Goal: Task Accomplishment & Management: Use online tool/utility

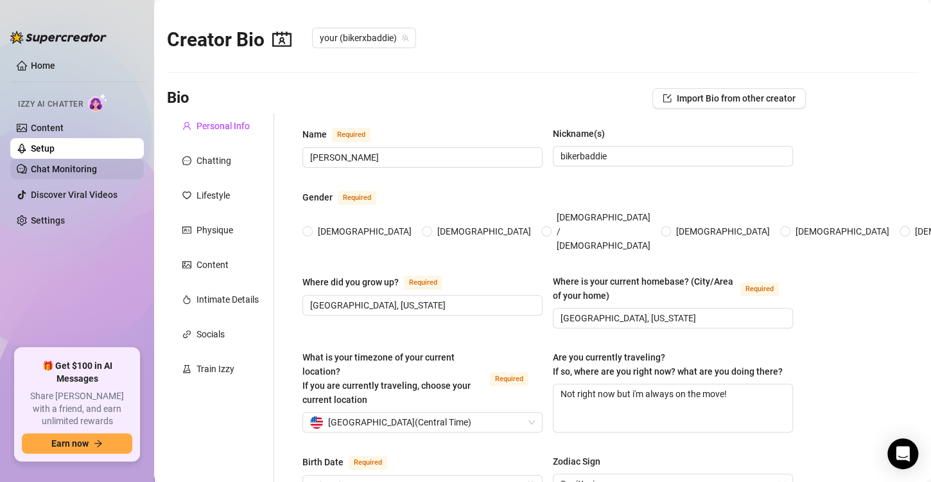
radio input "true"
type input "[DATE]"
click at [64, 171] on link "Chat Monitoring" at bounding box center [64, 169] width 66 height 10
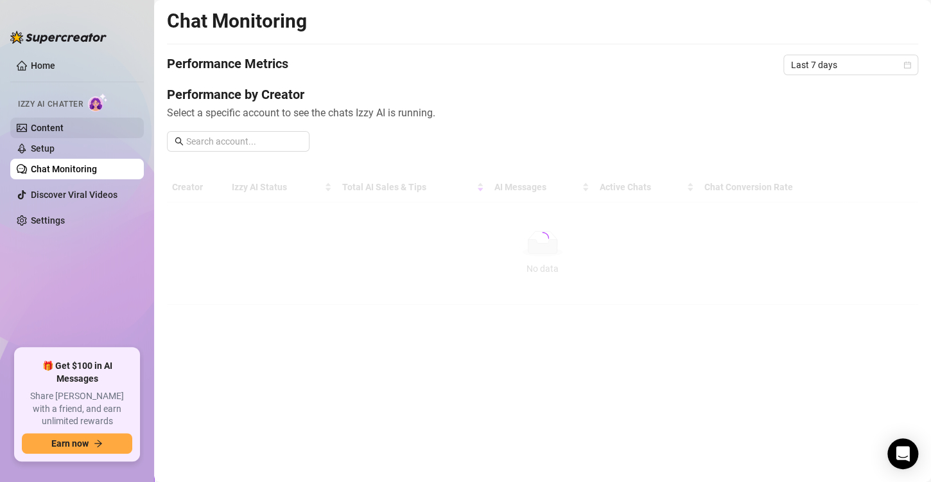
click at [64, 123] on link "Content" at bounding box center [47, 128] width 33 height 10
